Goal: Navigation & Orientation: Find specific page/section

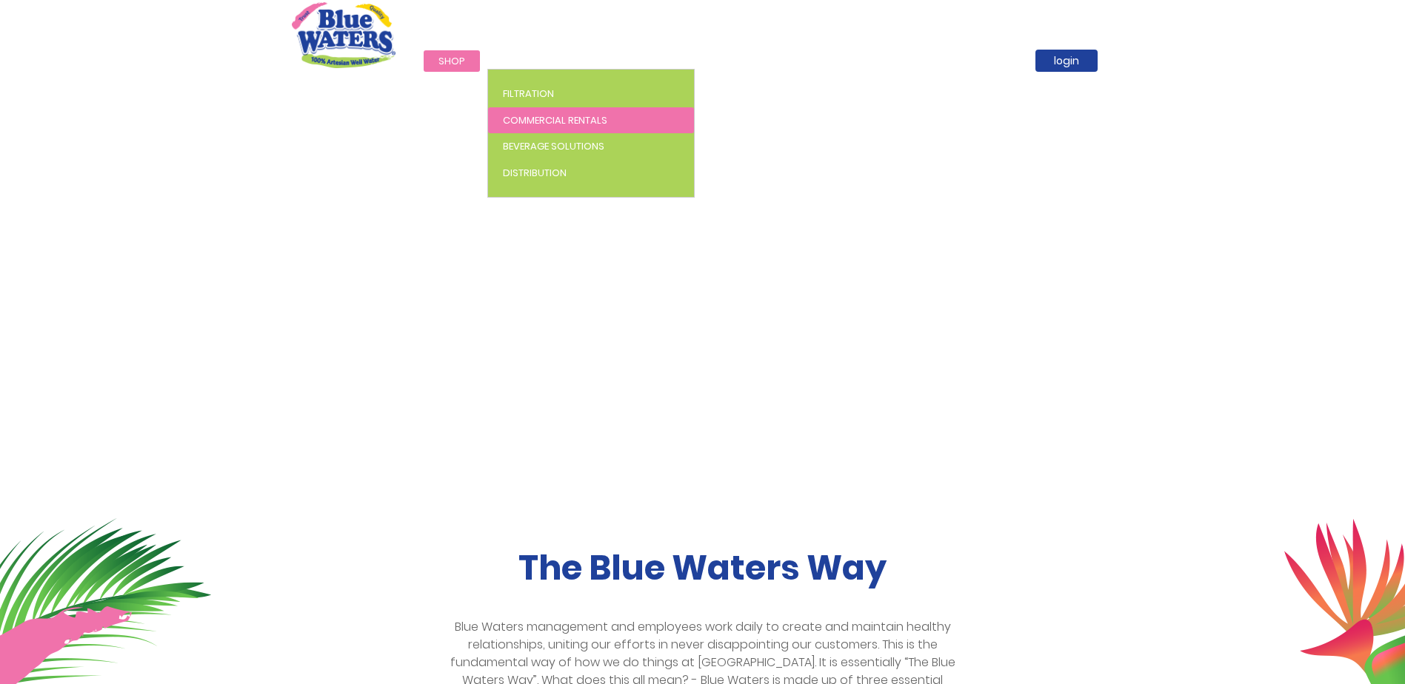
click at [533, 112] on link "Commercial Rentals" at bounding box center [591, 120] width 206 height 27
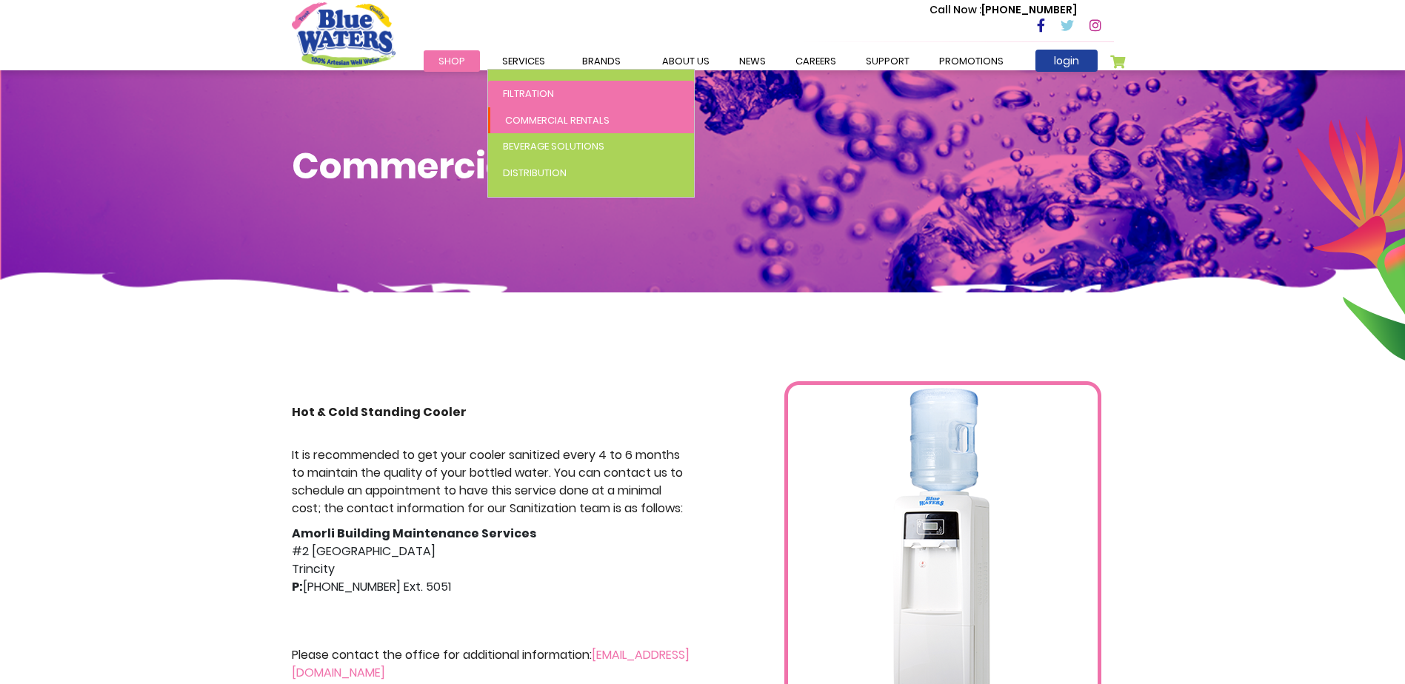
click at [542, 100] on span "Filtration" at bounding box center [528, 94] width 51 height 14
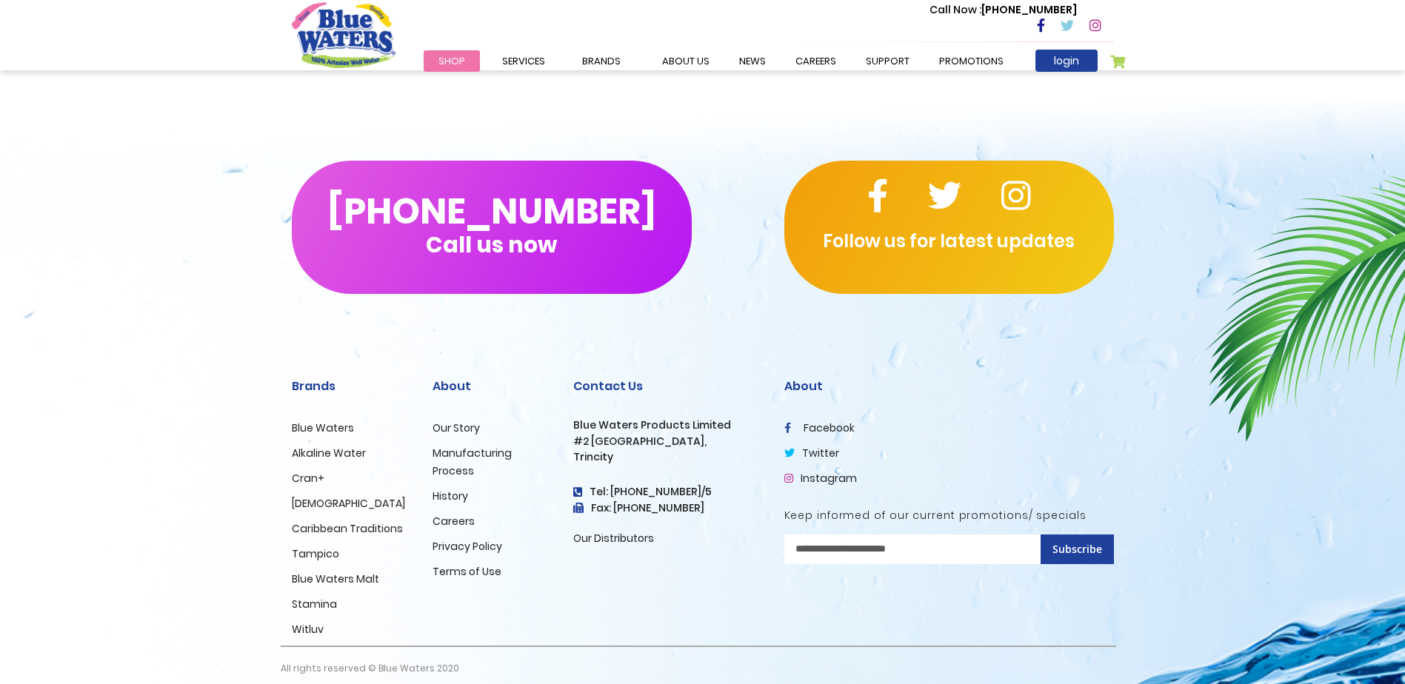
scroll to position [3318, 0]
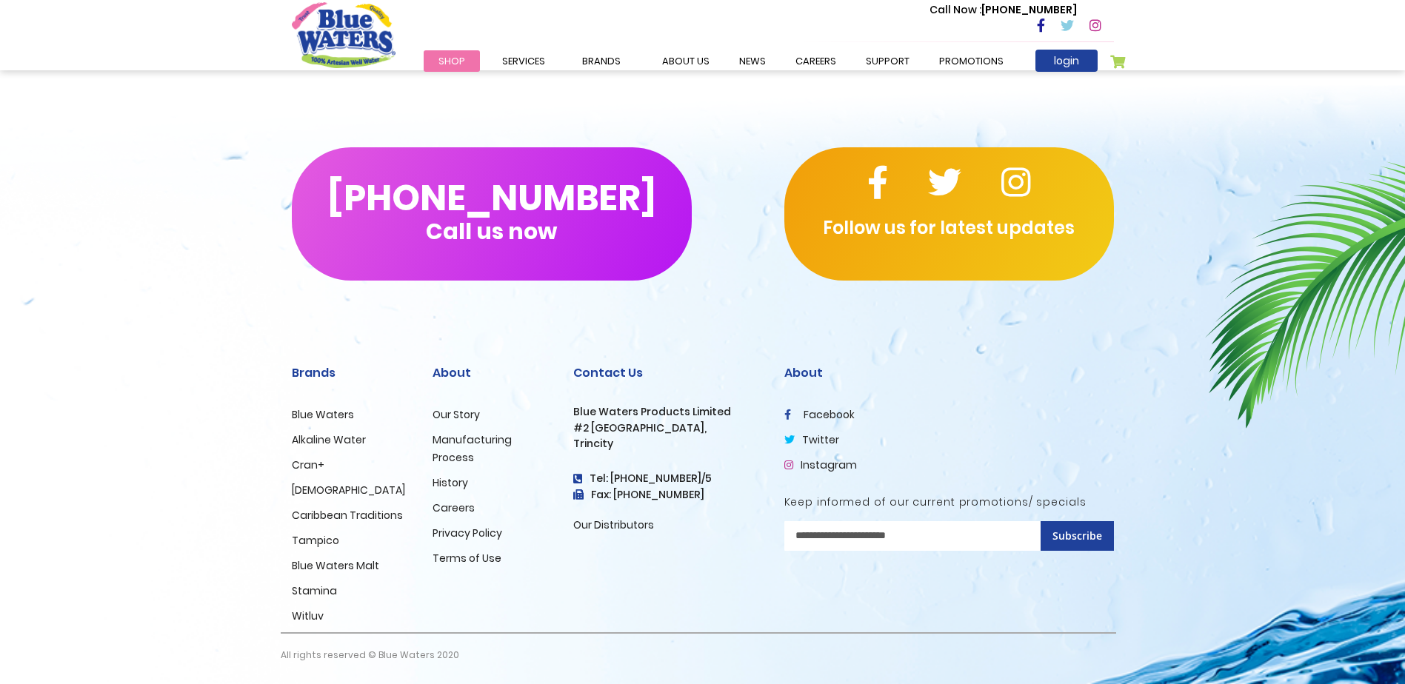
click at [299, 618] on link "Witluv" at bounding box center [308, 616] width 32 height 15
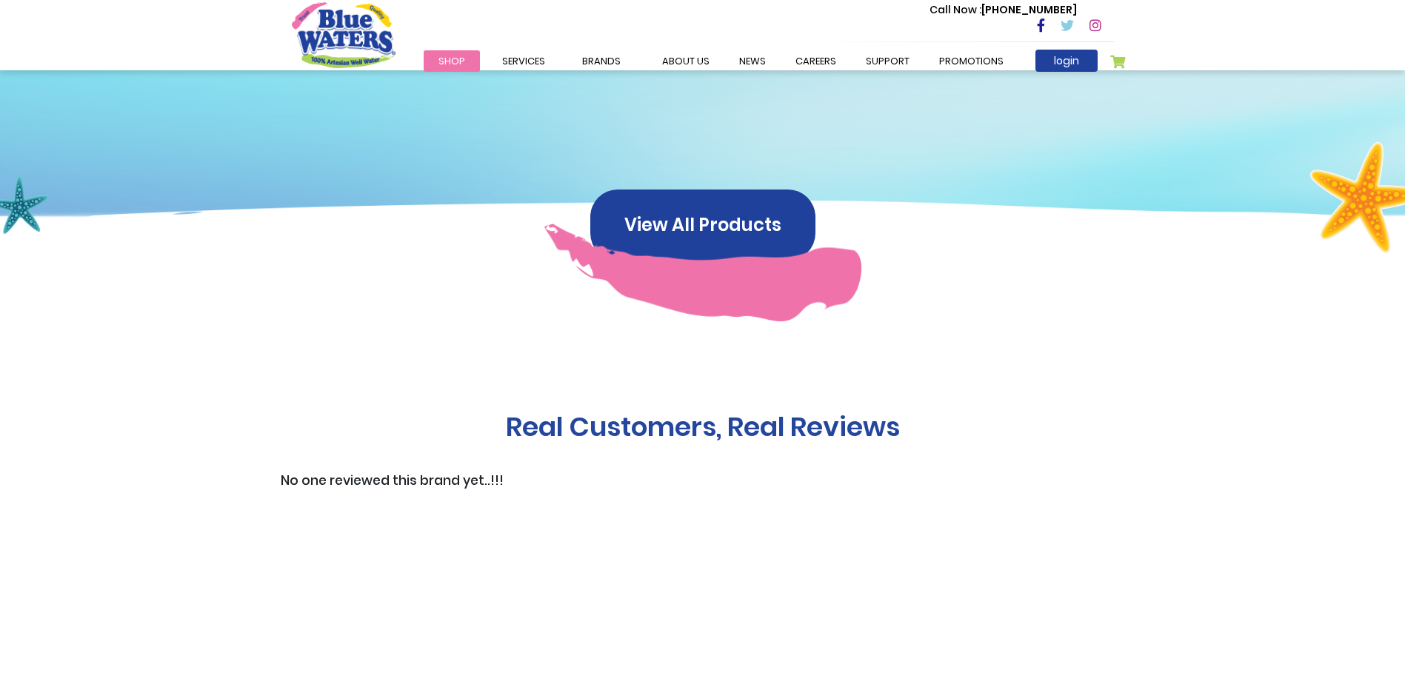
scroll to position [1111, 0]
